Goal: Transaction & Acquisition: Purchase product/service

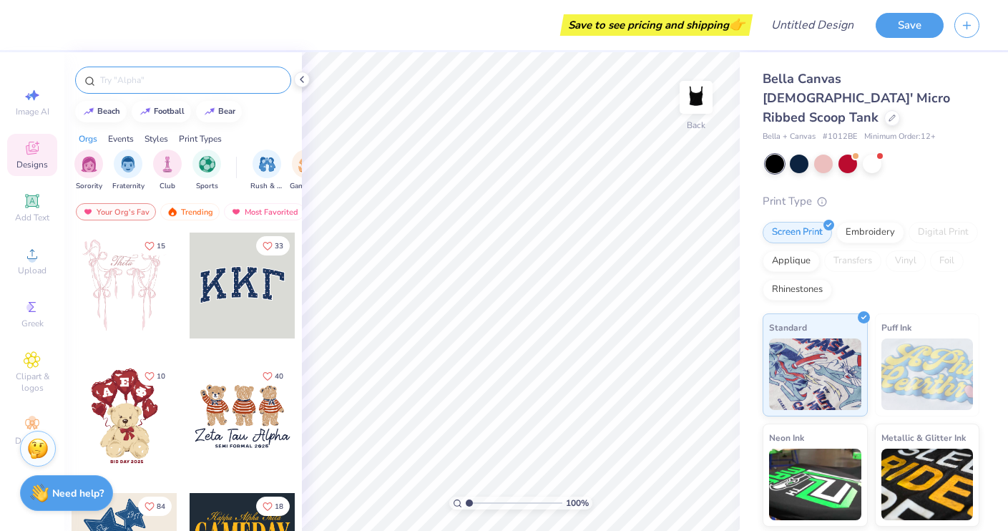
click at [153, 81] on input "text" at bounding box center [190, 80] width 183 height 14
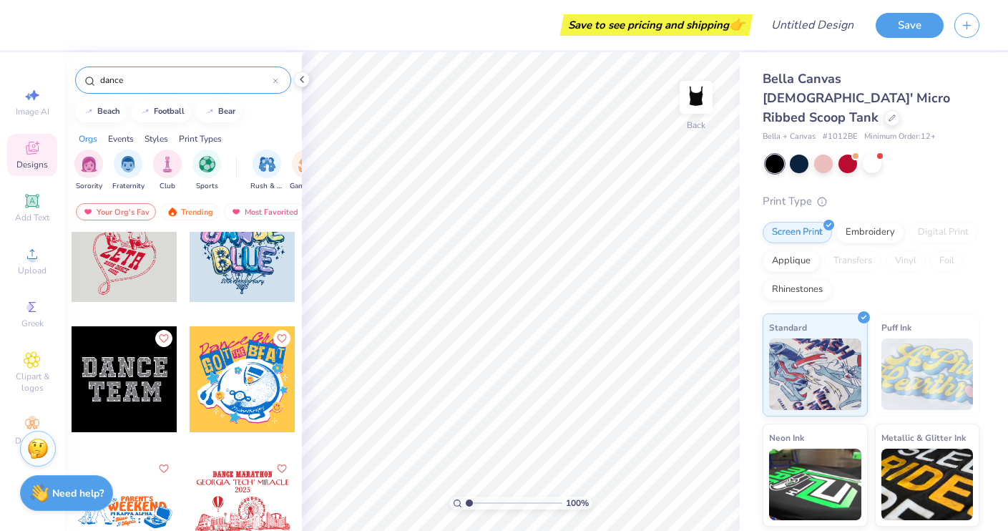
scroll to position [299, 0]
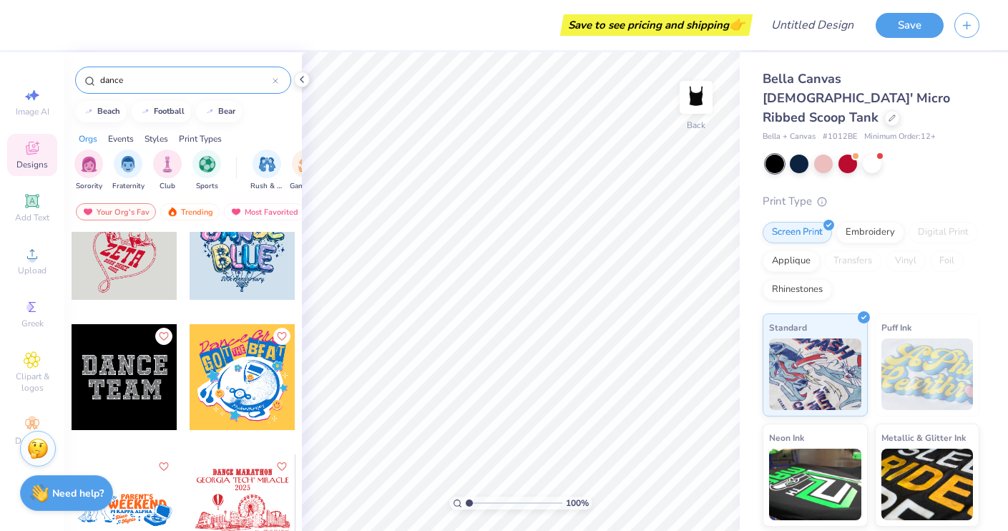
type input "dance"
click at [117, 382] on div at bounding box center [125, 377] width 106 height 106
click at [931, 154] on div "Bella Canvas [DEMOGRAPHIC_DATA]' Micro Ribbed Scoop Tank Bella + Canvas # 1012B…" at bounding box center [871, 352] width 217 height 567
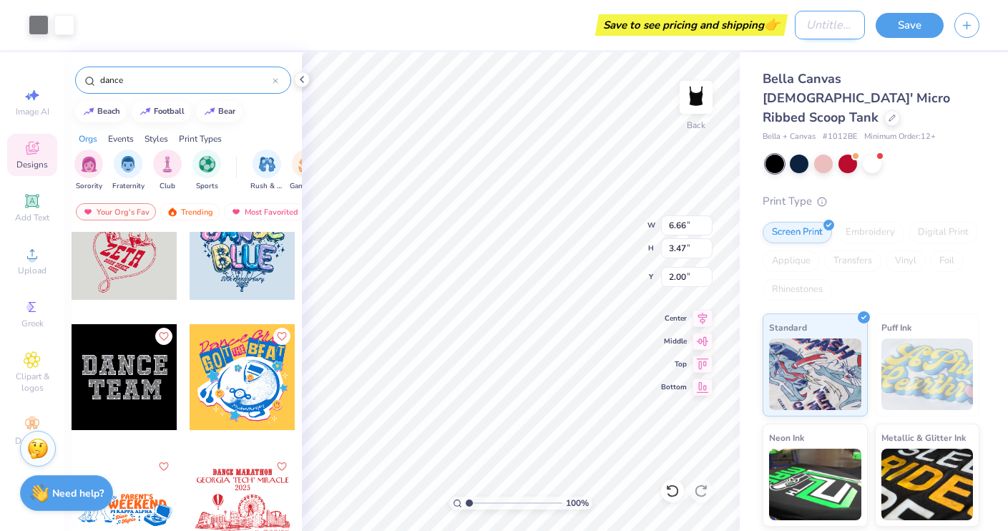
click at [795, 25] on input "Design Title" at bounding box center [830, 25] width 70 height 29
type input "AFD Merch"
click at [982, 113] on div "Bella Canvas [DEMOGRAPHIC_DATA]' Micro Ribbed Scoop Tank Bella + Canvas # 1012B…" at bounding box center [874, 344] width 268 height 584
click at [901, 28] on button "Save" at bounding box center [910, 23] width 68 height 25
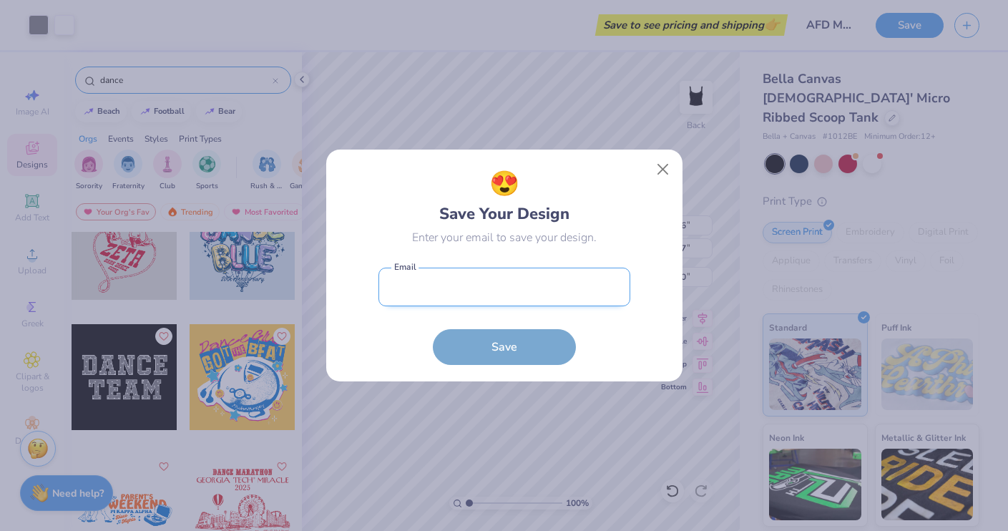
click at [435, 288] on input "email" at bounding box center [504, 287] width 252 height 39
type input "stel"
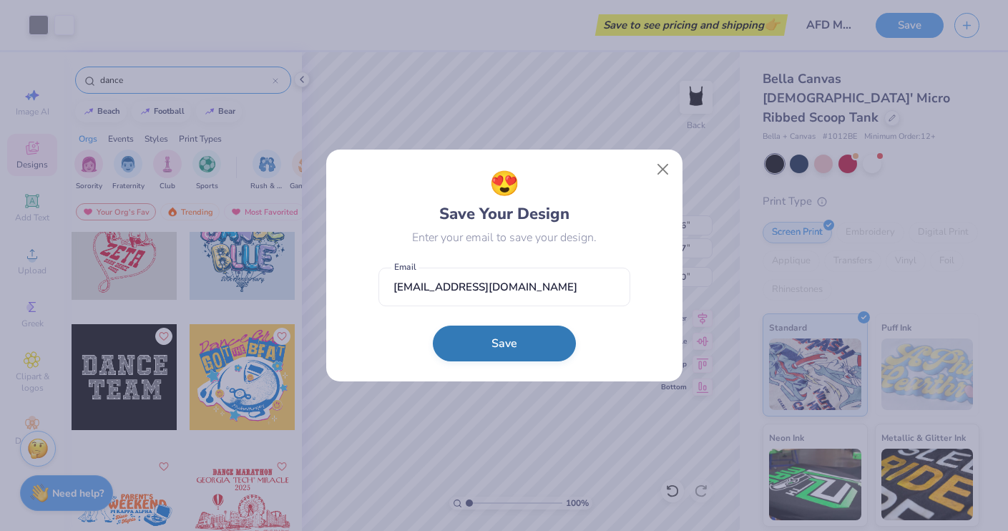
type input "[EMAIL_ADDRESS][DOMAIN_NAME]"
click at [500, 348] on button "Save" at bounding box center [504, 343] width 143 height 36
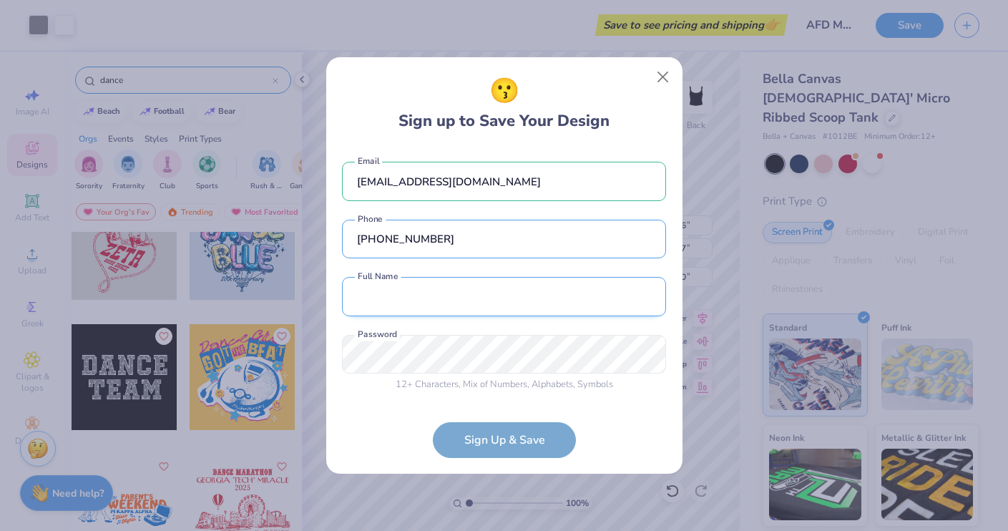
type input "[PHONE_NUMBER]"
type input "[PERSON_NAME]"
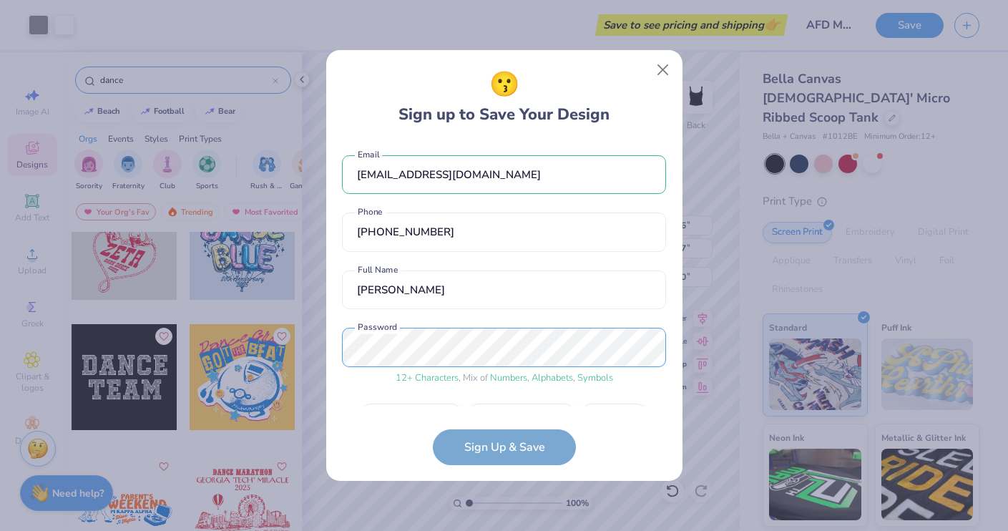
scroll to position [40, 0]
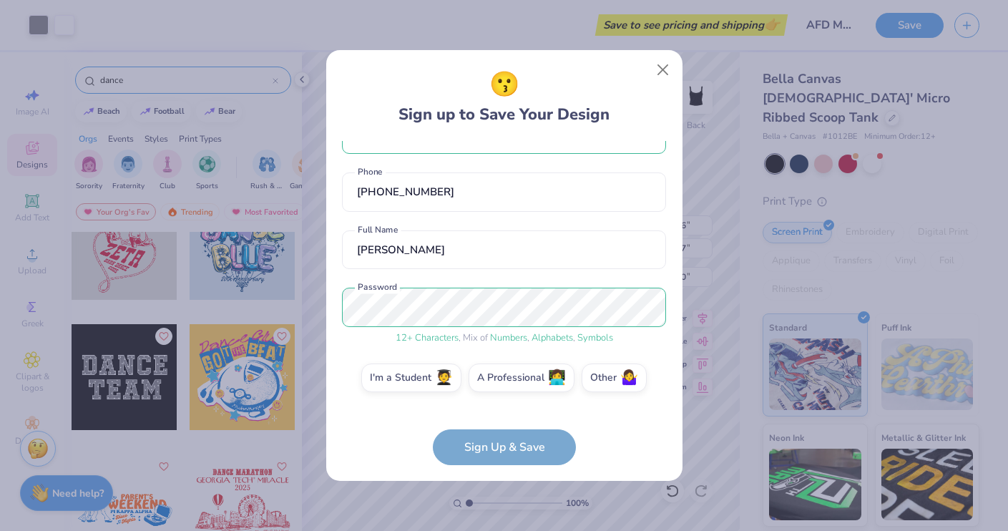
click at [514, 446] on form "[EMAIL_ADDRESS][DOMAIN_NAME] Email [PHONE_NUMBER] Phone [PERSON_NAME] Full Name…" at bounding box center [504, 303] width 324 height 324
click at [417, 383] on label "I'm a Student 🧑‍🎓" at bounding box center [411, 375] width 100 height 29
click at [499, 417] on input "I'm a Student 🧑‍🎓" at bounding box center [503, 421] width 9 height 9
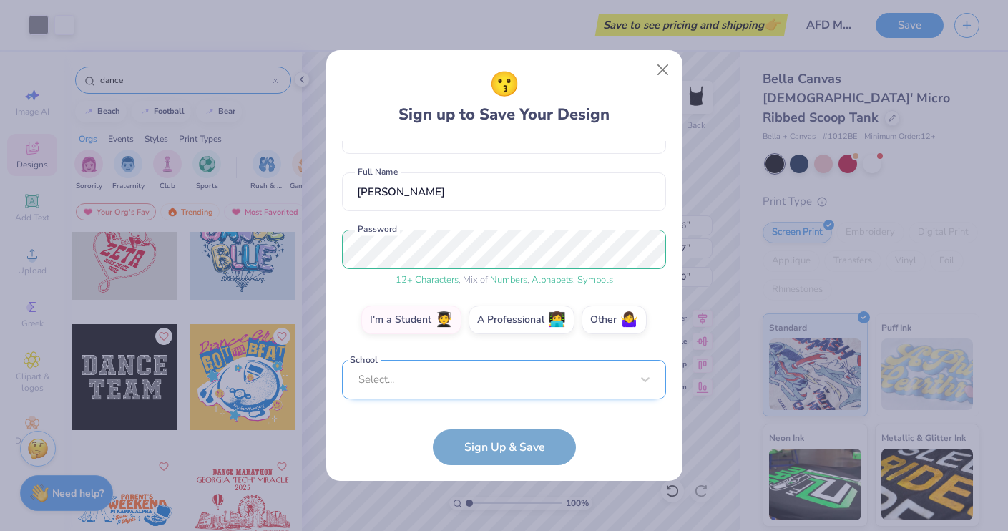
click at [457, 389] on div "Select..." at bounding box center [504, 379] width 324 height 39
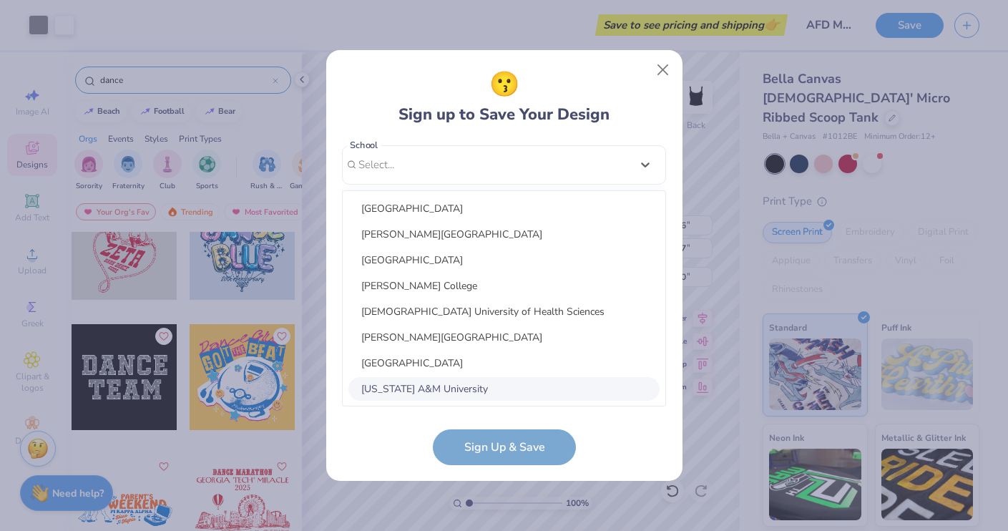
type input "m"
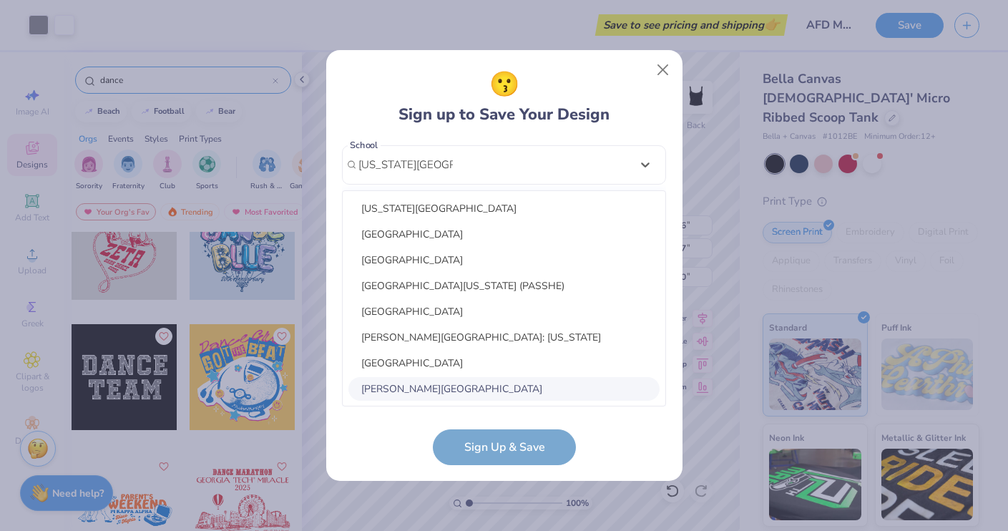
scroll to position [312, 0]
click at [429, 210] on div "[US_STATE][GEOGRAPHIC_DATA]" at bounding box center [503, 209] width 311 height 24
type input "[US_STATE][GEOGRAPHIC_DATA]"
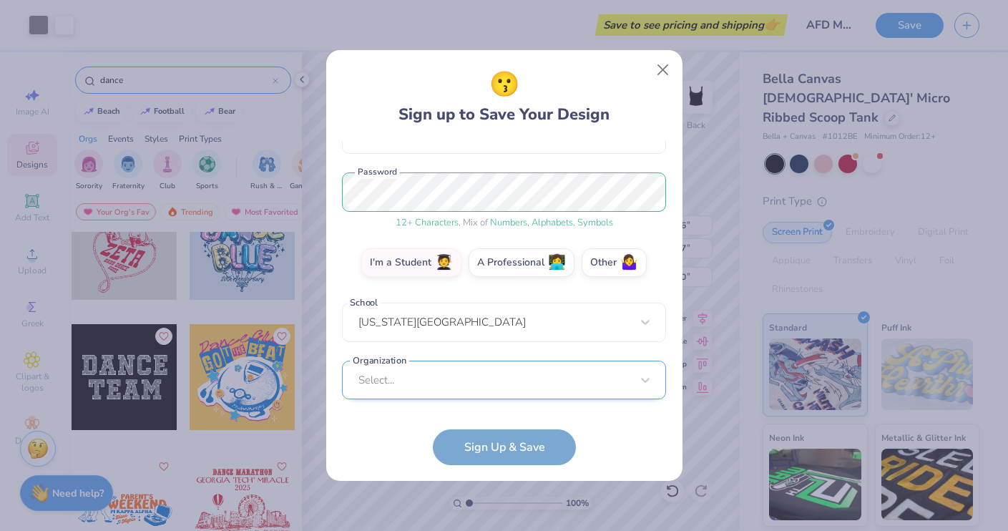
scroll to position [370, 0]
click at [491, 379] on div "Select..." at bounding box center [504, 379] width 324 height 39
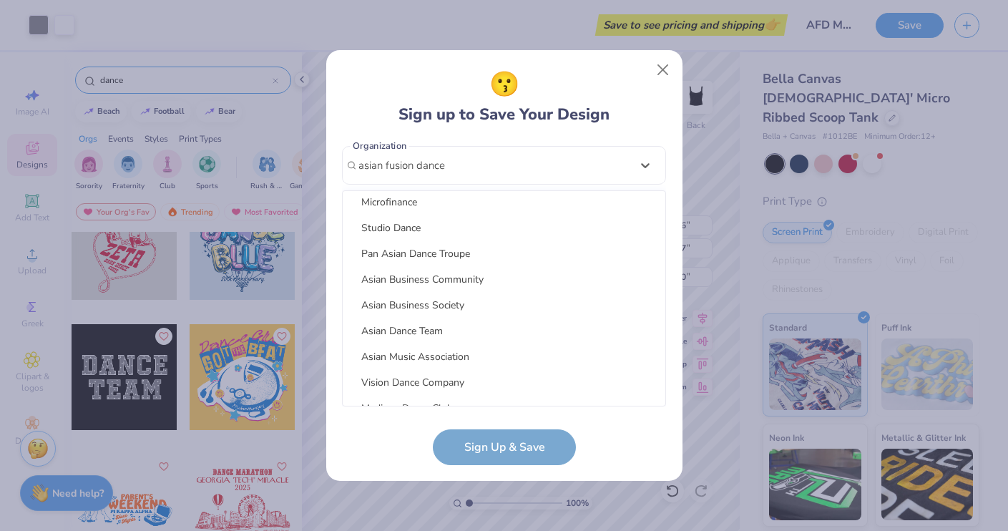
scroll to position [138, 0]
click at [454, 321] on div "Asian Dance Team" at bounding box center [503, 328] width 311 height 24
type input "asian fusion dance"
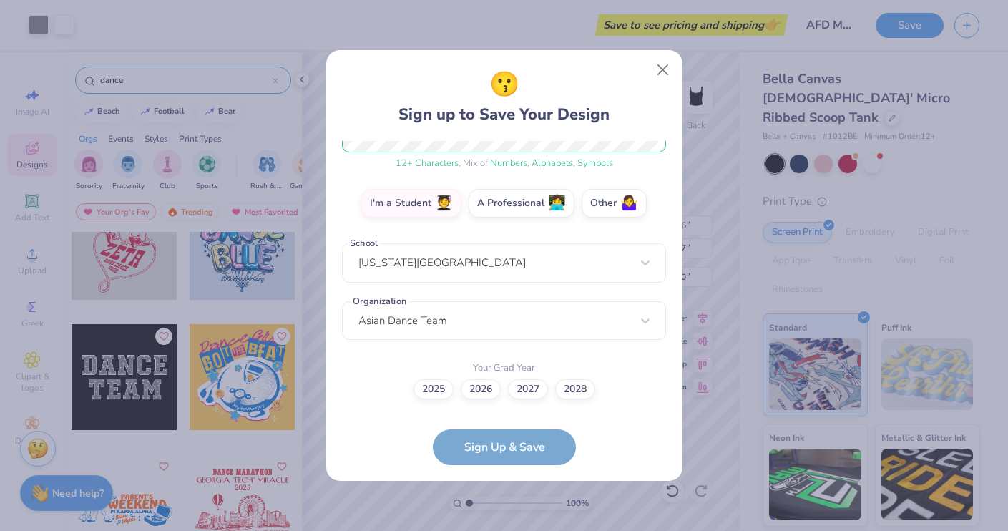
scroll to position [214, 0]
click at [481, 382] on label "2026" at bounding box center [481, 388] width 40 height 20
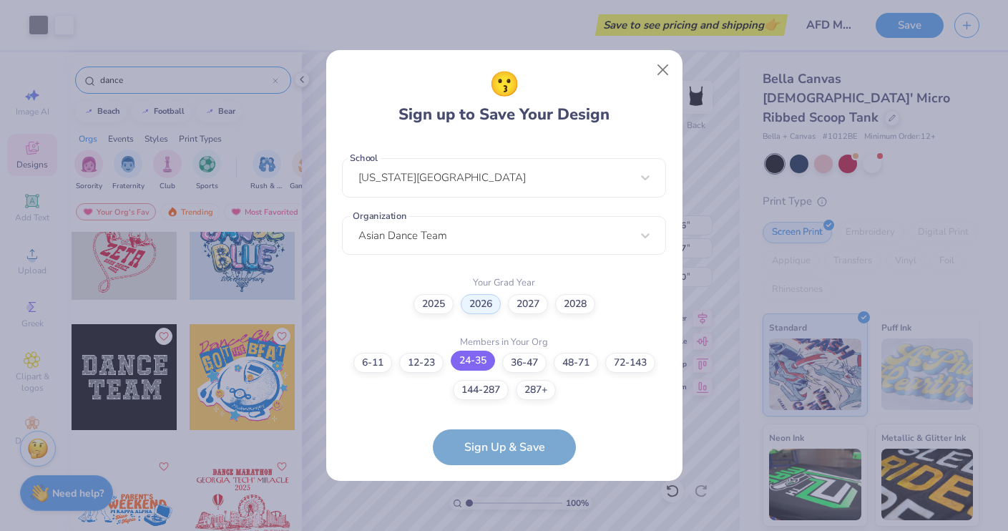
click at [472, 368] on label "24-35" at bounding box center [473, 361] width 44 height 20
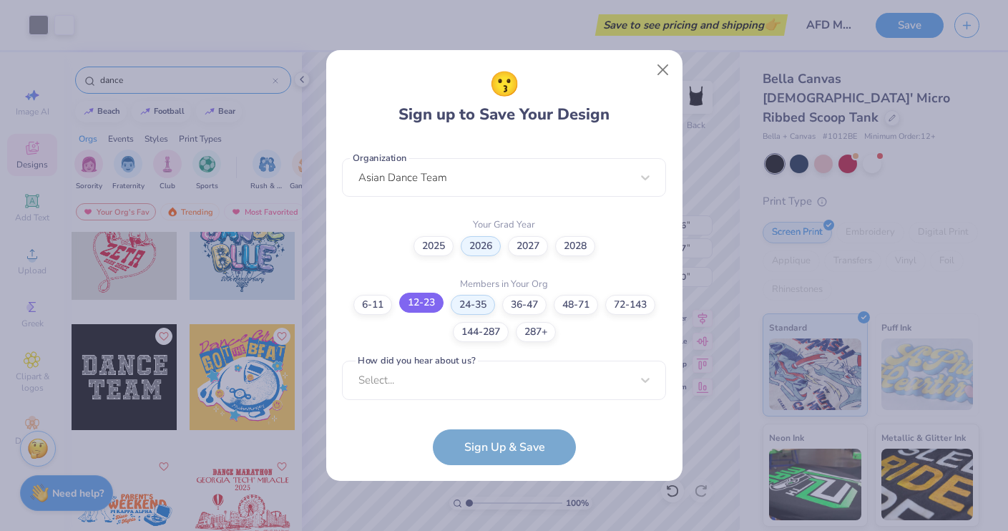
click at [421, 303] on label "12-23" at bounding box center [421, 303] width 44 height 20
click at [459, 380] on div "Select..." at bounding box center [504, 380] width 324 height 39
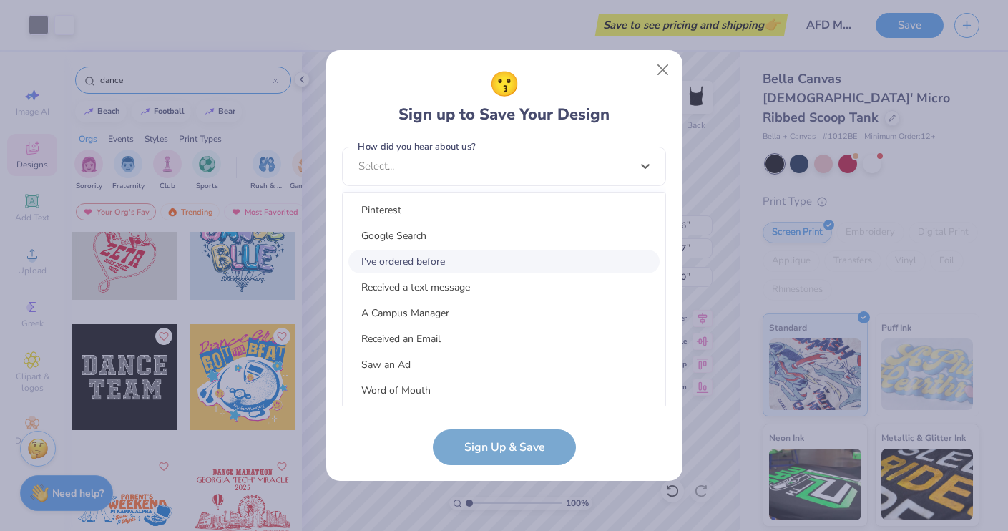
click at [516, 258] on div "I've ordered before" at bounding box center [503, 262] width 311 height 24
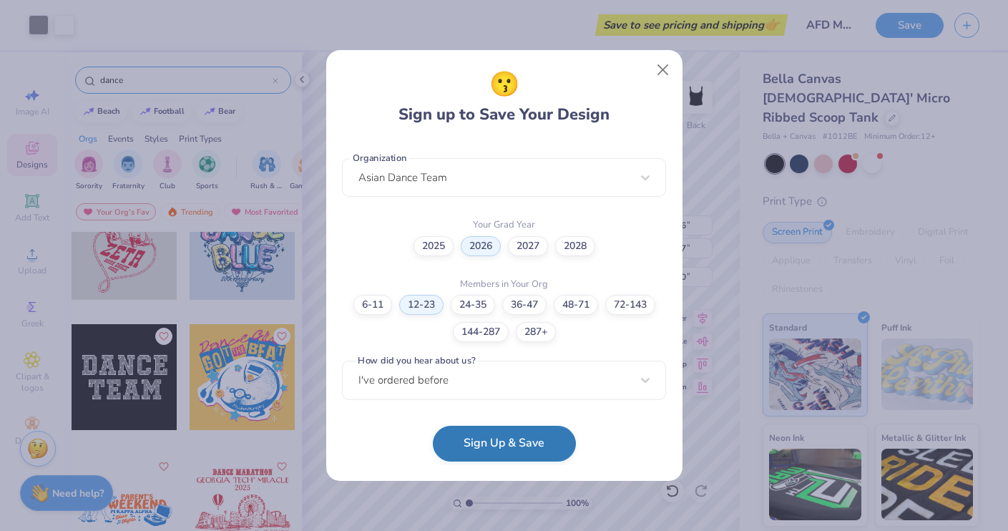
click at [501, 445] on button "Sign Up & Save" at bounding box center [504, 444] width 143 height 36
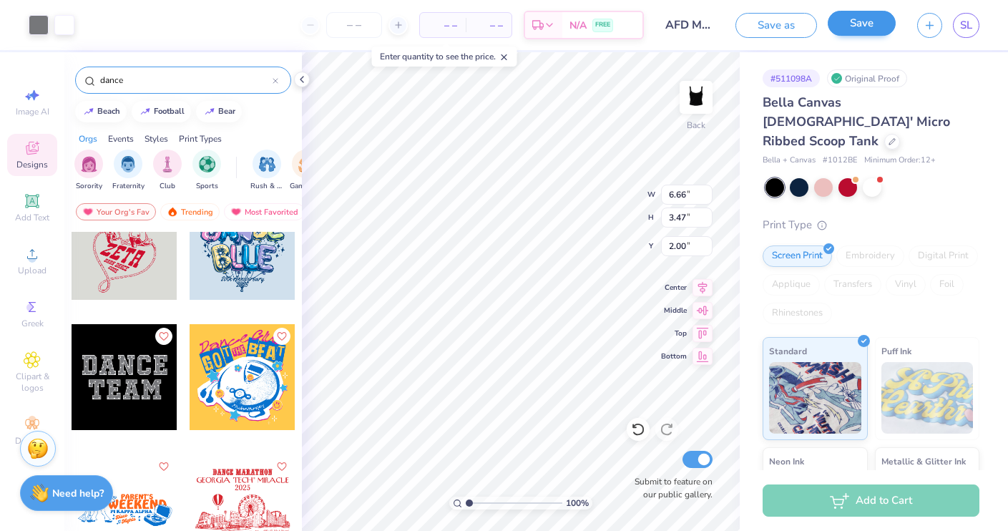
click at [870, 26] on button "Save" at bounding box center [862, 23] width 68 height 25
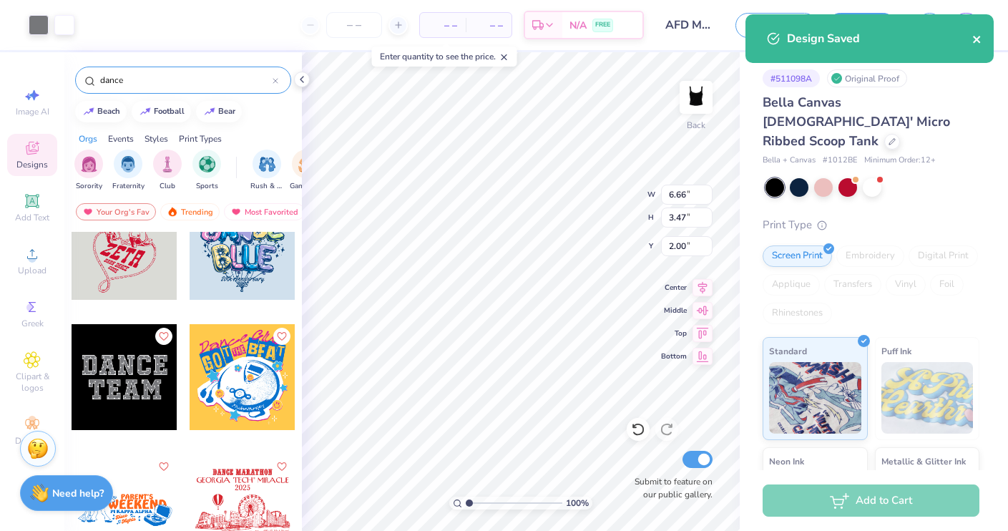
click at [976, 38] on icon "close" at bounding box center [977, 39] width 10 height 11
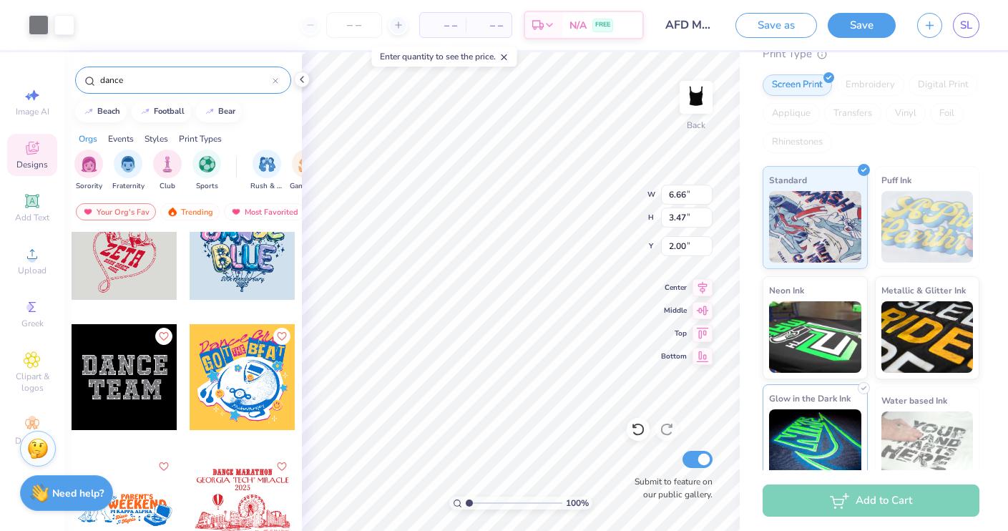
scroll to position [170, 0]
click at [877, 498] on div "Add to Cart" at bounding box center [871, 500] width 217 height 32
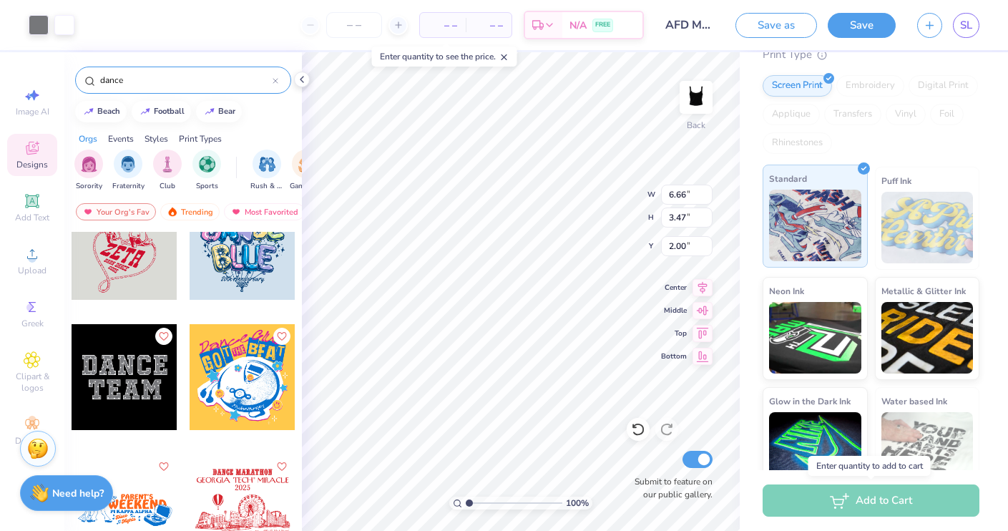
click at [828, 169] on div "Standard" at bounding box center [815, 216] width 105 height 103
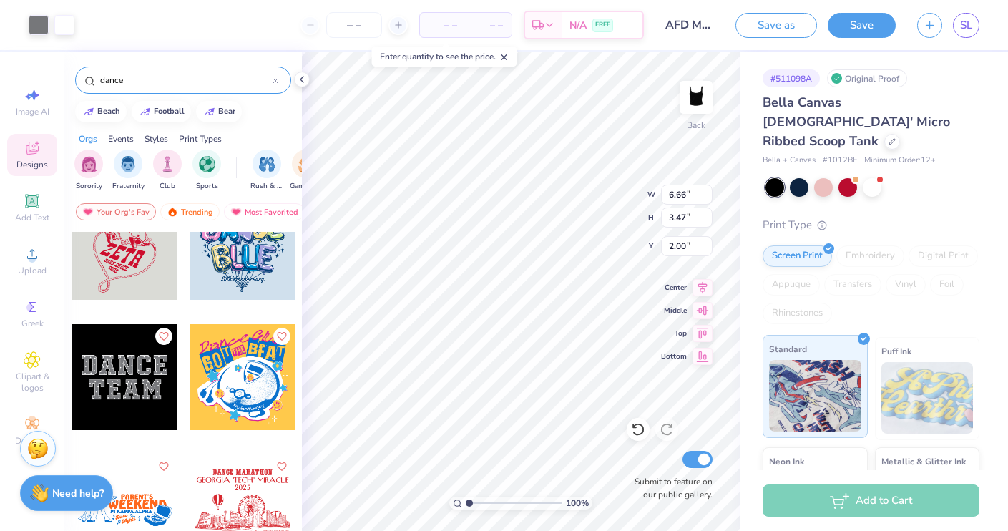
scroll to position [0, 0]
click at [444, 23] on span "– –" at bounding box center [442, 25] width 29 height 15
click at [404, 24] on div at bounding box center [397, 25] width 19 height 19
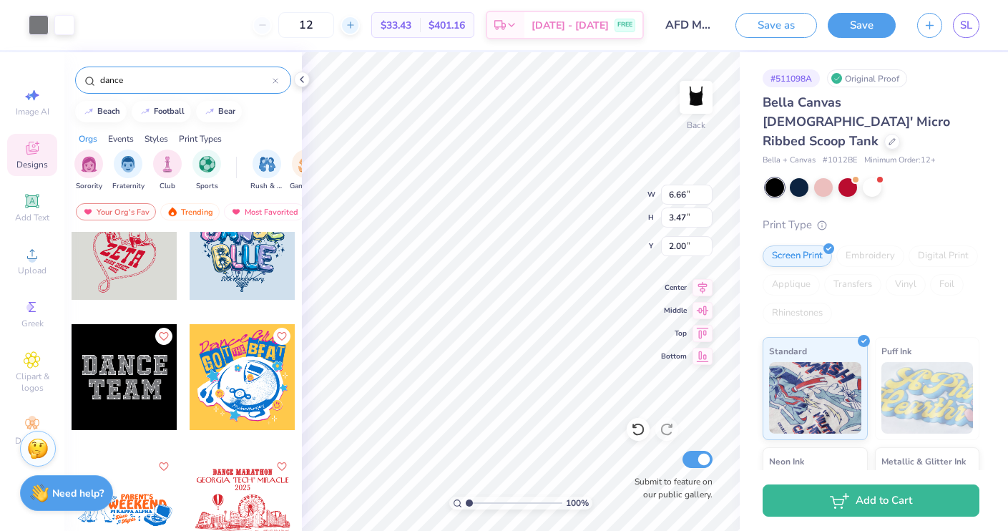
click at [399, 25] on div "12 $33.43 Per Item $401.16 Total Est. Delivery [DATE] - [DATE] FREE" at bounding box center [364, 25] width 559 height 50
click at [356, 24] on icon at bounding box center [351, 25] width 10 height 10
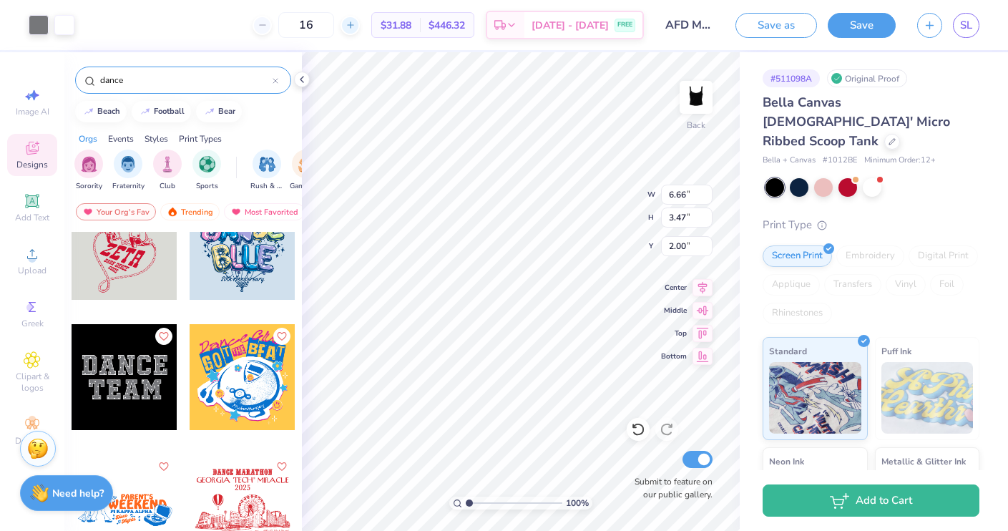
click at [356, 24] on icon at bounding box center [351, 25] width 10 height 10
click at [360, 24] on div "19" at bounding box center [306, 25] width 107 height 26
click at [356, 24] on icon at bounding box center [351, 25] width 10 height 10
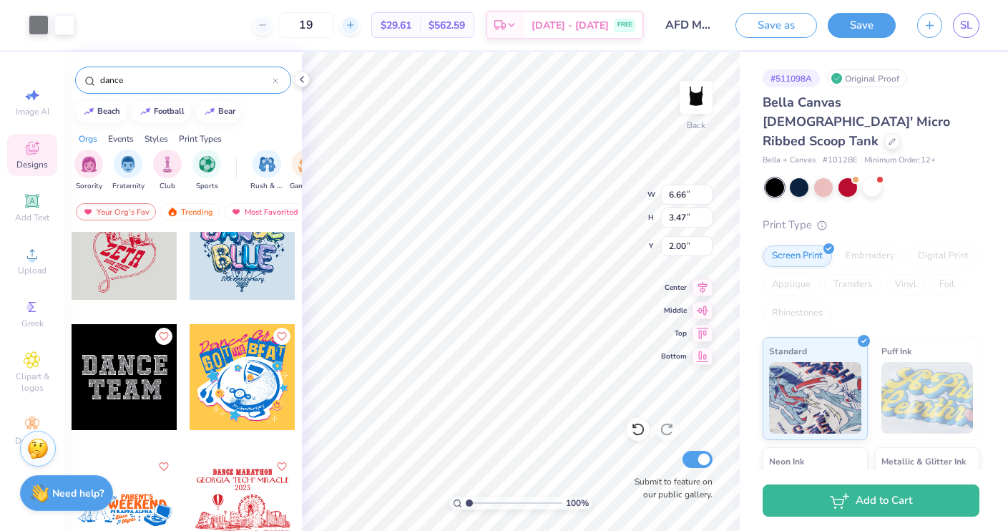
type input "20"
click at [917, 362] on img at bounding box center [927, 398] width 92 height 72
click at [871, 245] on div "Embroidery" at bounding box center [870, 255] width 68 height 21
click at [758, 28] on button "Save as" at bounding box center [776, 23] width 82 height 25
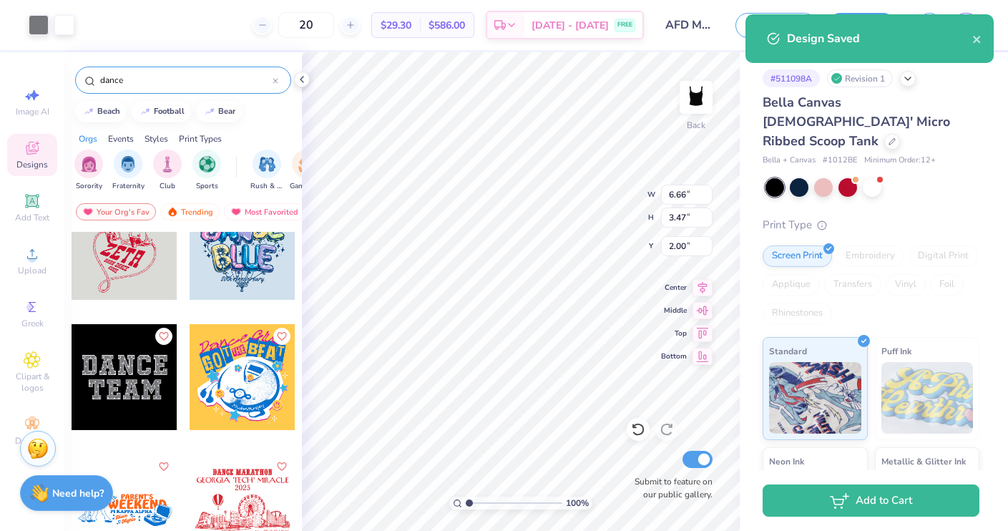
click at [970, 43] on div "Design Saved" at bounding box center [879, 38] width 185 height 17
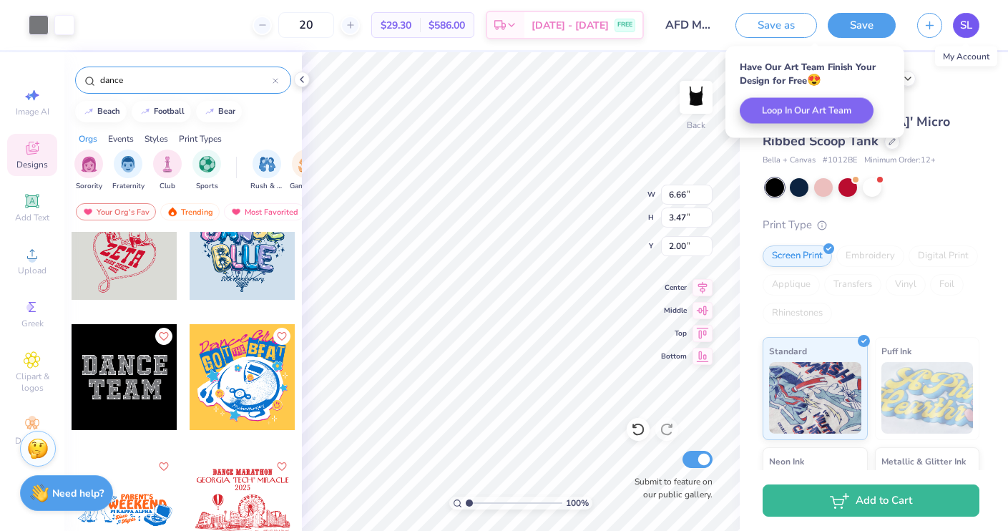
click at [964, 27] on span "SL" at bounding box center [966, 25] width 12 height 16
